Goal: Information Seeking & Learning: Check status

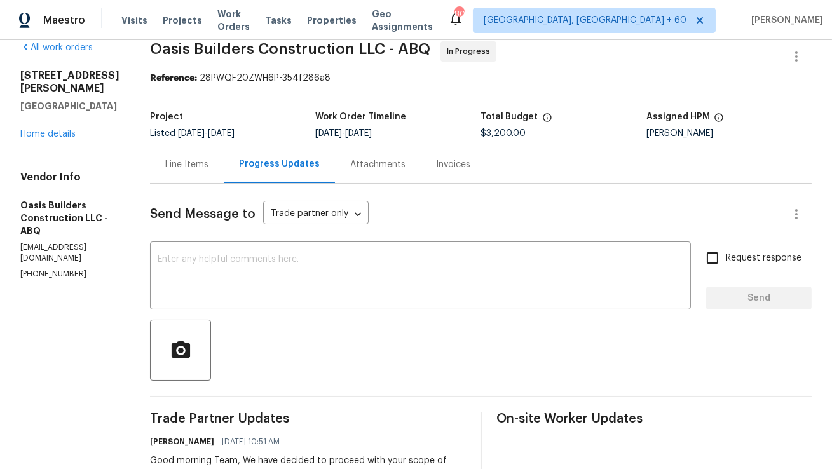
scroll to position [34, 0]
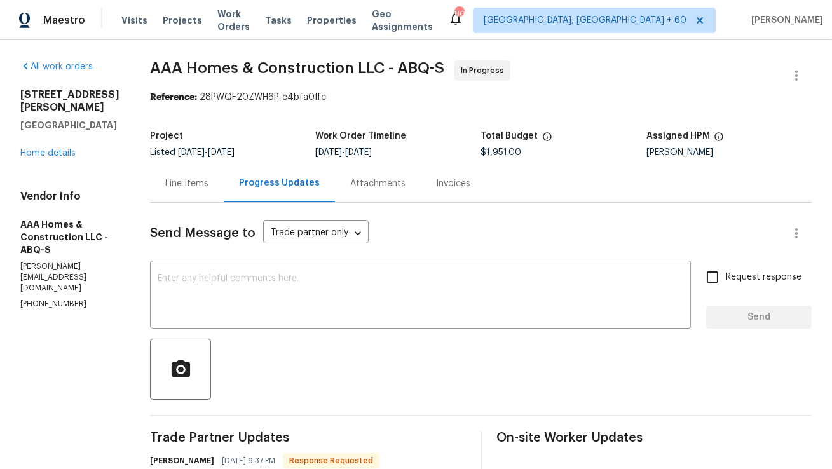
click at [180, 181] on div "Line Items" at bounding box center [186, 183] width 43 height 13
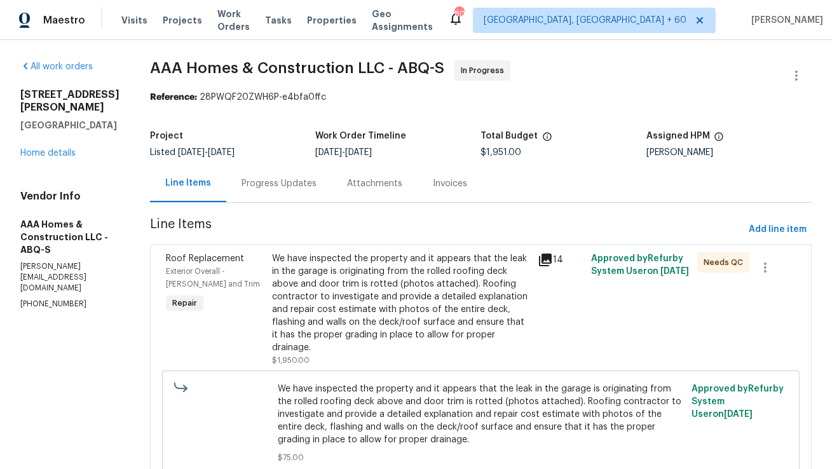
click at [418, 280] on div "We have inspected the property and it appears that the leak in the garage is or…" at bounding box center [401, 303] width 258 height 102
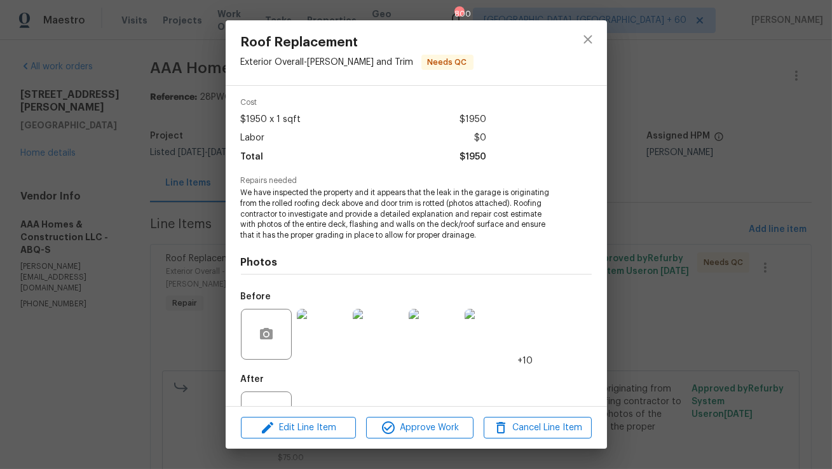
scroll to position [96, 0]
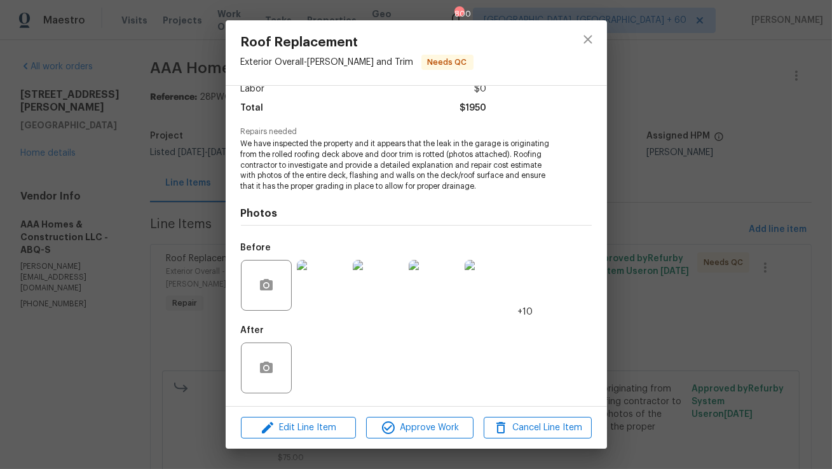
click at [330, 295] on img at bounding box center [322, 285] width 51 height 51
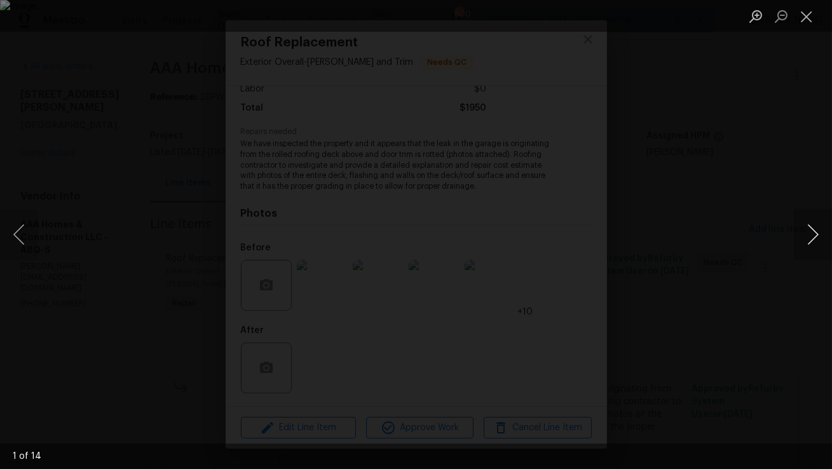
click at [812, 238] on button "Next image" at bounding box center [813, 234] width 38 height 51
click at [17, 241] on button "Previous image" at bounding box center [19, 234] width 38 height 51
click at [812, 234] on button "Next image" at bounding box center [813, 234] width 38 height 51
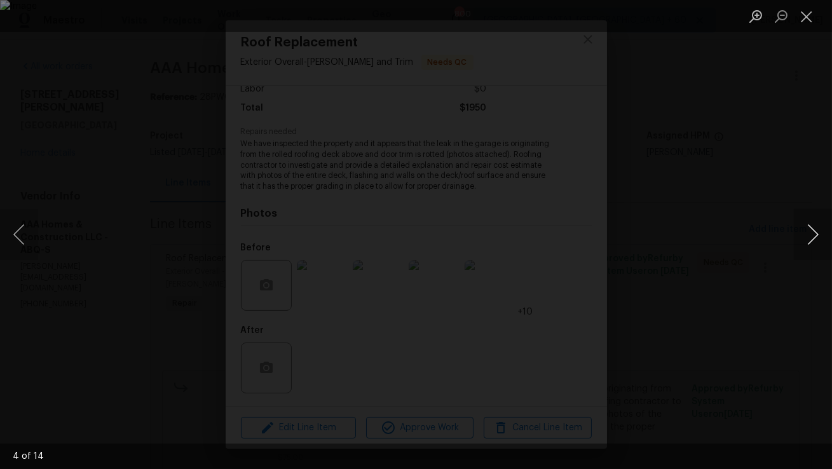
click at [812, 234] on button "Next image" at bounding box center [813, 234] width 38 height 51
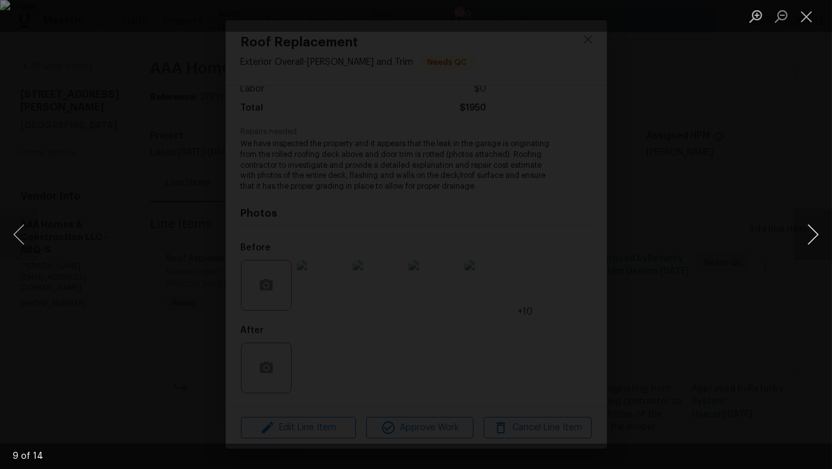
click at [812, 234] on button "Next image" at bounding box center [813, 234] width 38 height 51
click at [813, 234] on button "Next image" at bounding box center [813, 234] width 38 height 51
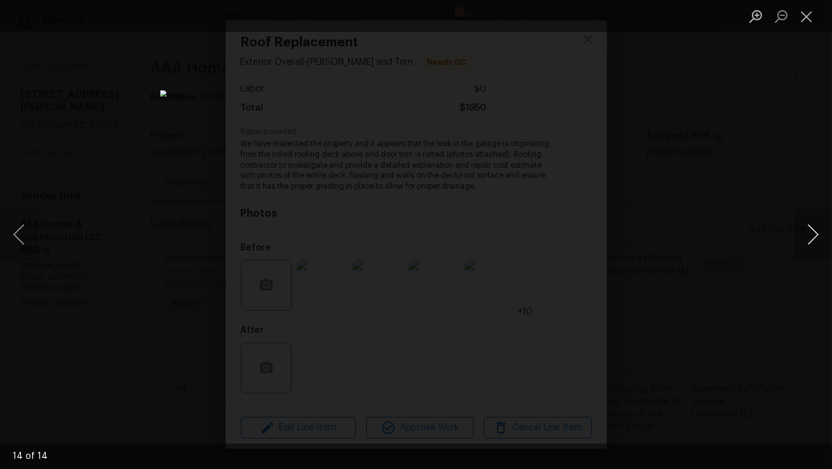
click at [813, 234] on button "Next image" at bounding box center [813, 234] width 38 height 51
click at [801, 24] on button "Close lightbox" at bounding box center [806, 16] width 25 height 22
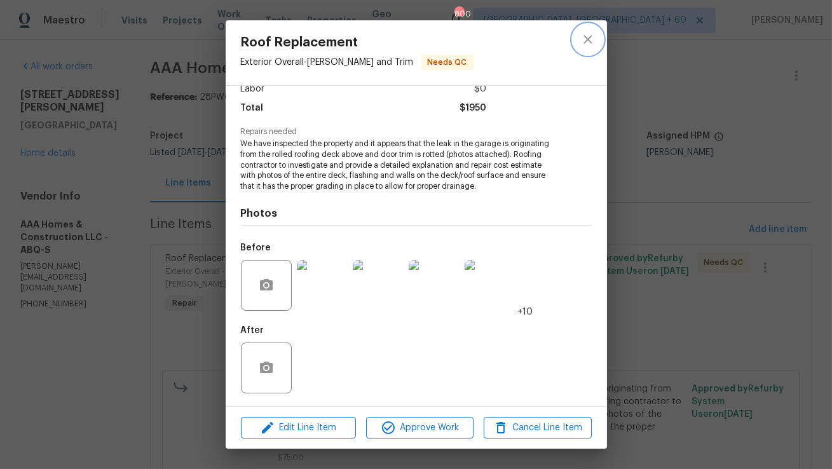
click at [590, 43] on icon "close" at bounding box center [587, 39] width 15 height 15
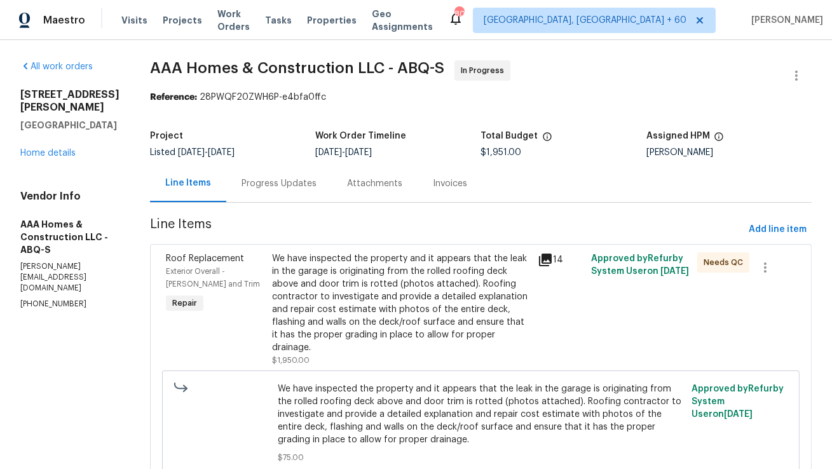
click at [282, 186] on div "Progress Updates" at bounding box center [278, 183] width 75 height 13
